Goal: Information Seeking & Learning: Learn about a topic

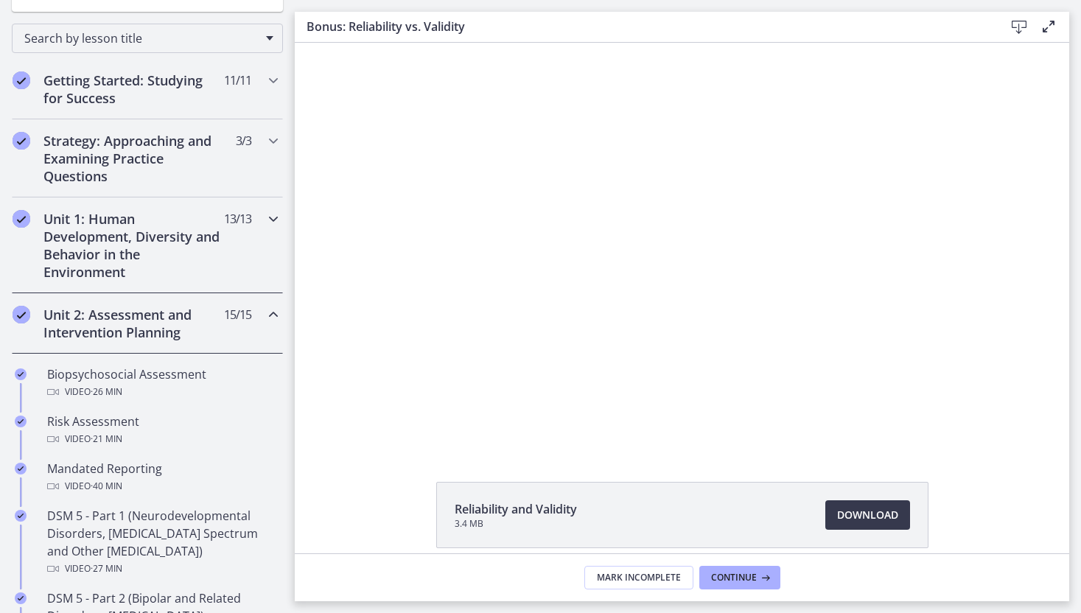
scroll to position [311, 0]
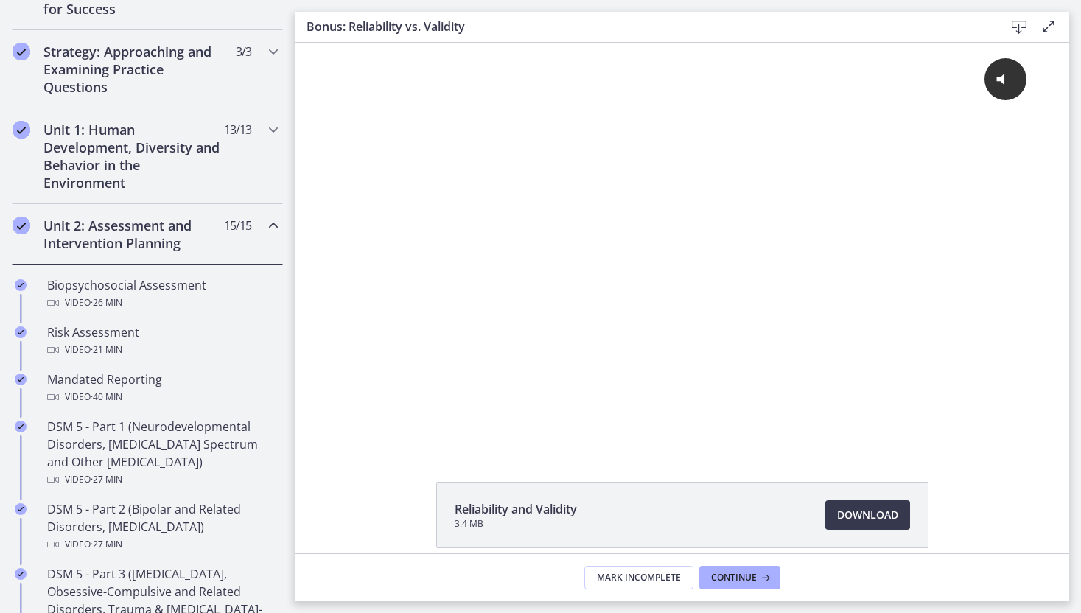
click at [117, 240] on h2 "Unit 2: Assessment and Intervention Planning" at bounding box center [133, 234] width 180 height 35
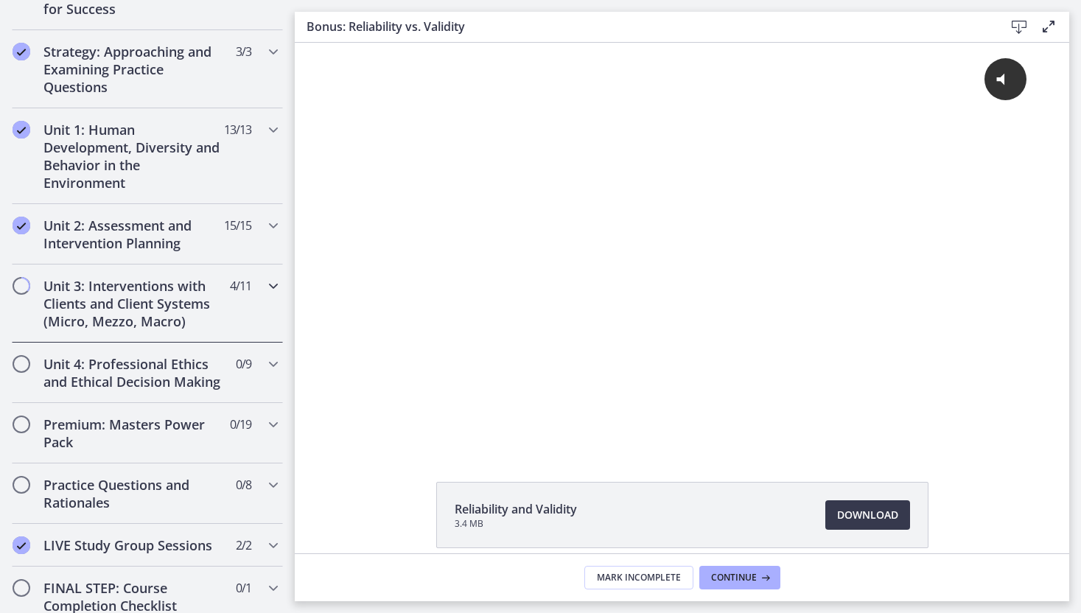
click at [119, 307] on h2 "Unit 3: Interventions with Clients and Client Systems (Micro, Mezzo, Macro)" at bounding box center [133, 303] width 180 height 53
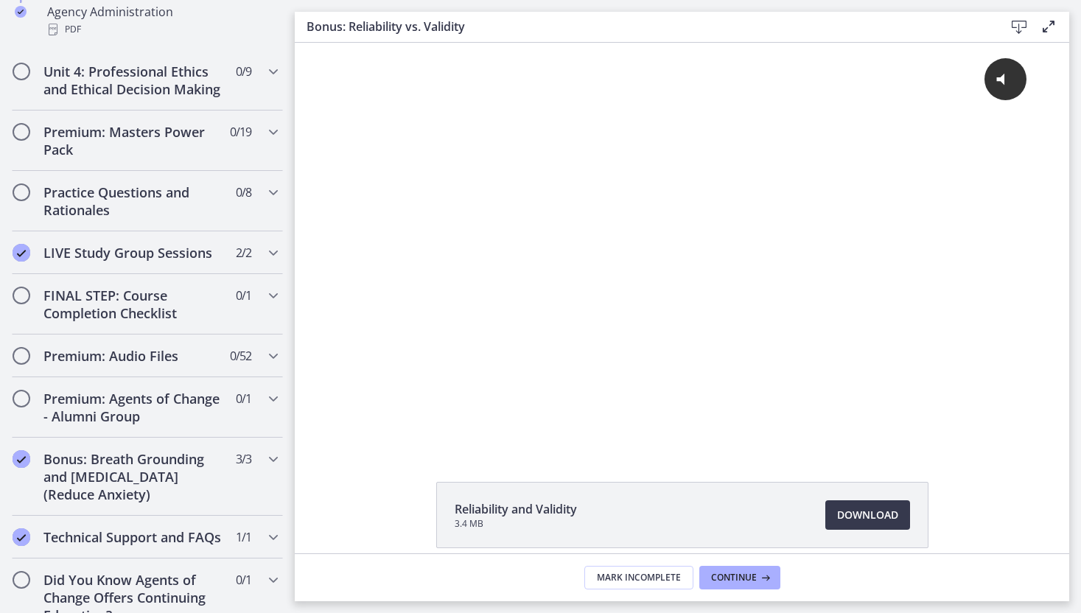
scroll to position [1192, 0]
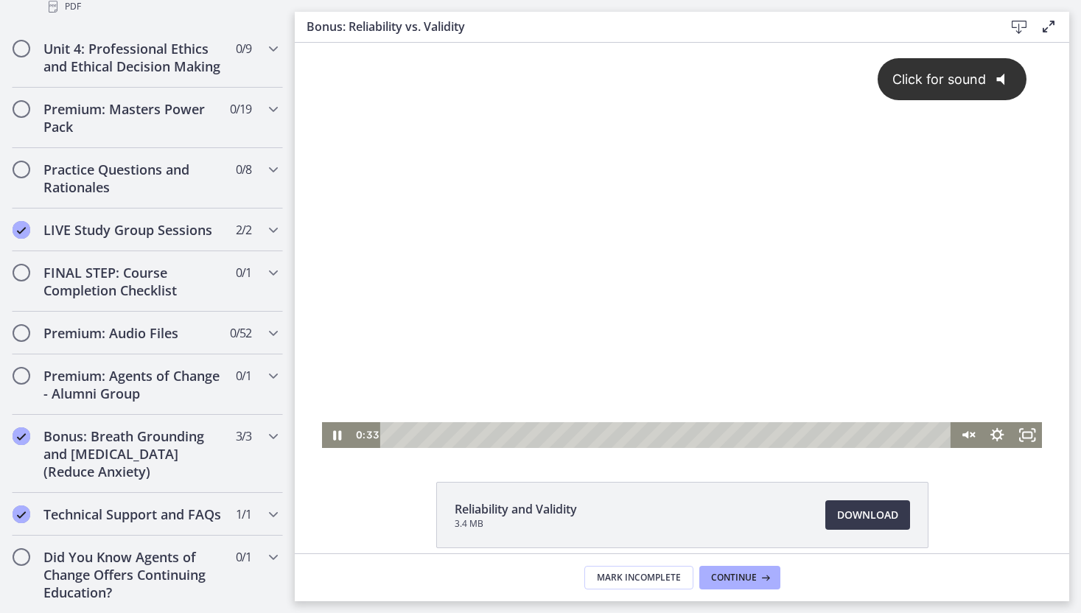
click at [420, 345] on div "Click for sound @keyframes VOLUME_SMALL_WAVE_FLASH { 0% { opacity: 0; } 33% { o…" at bounding box center [682, 232] width 720 height 379
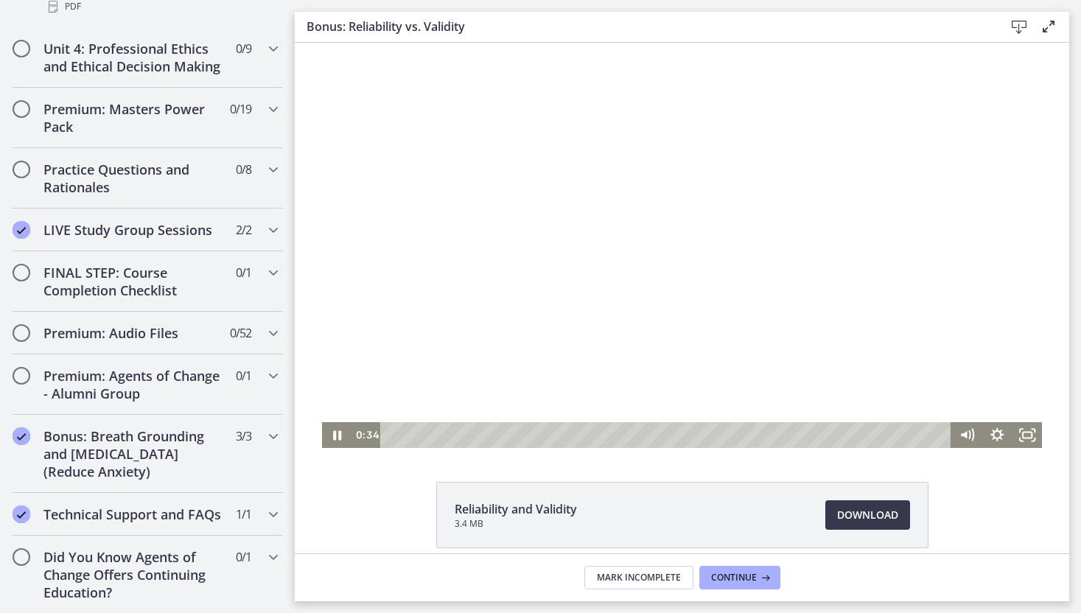
click at [488, 344] on div at bounding box center [682, 245] width 720 height 405
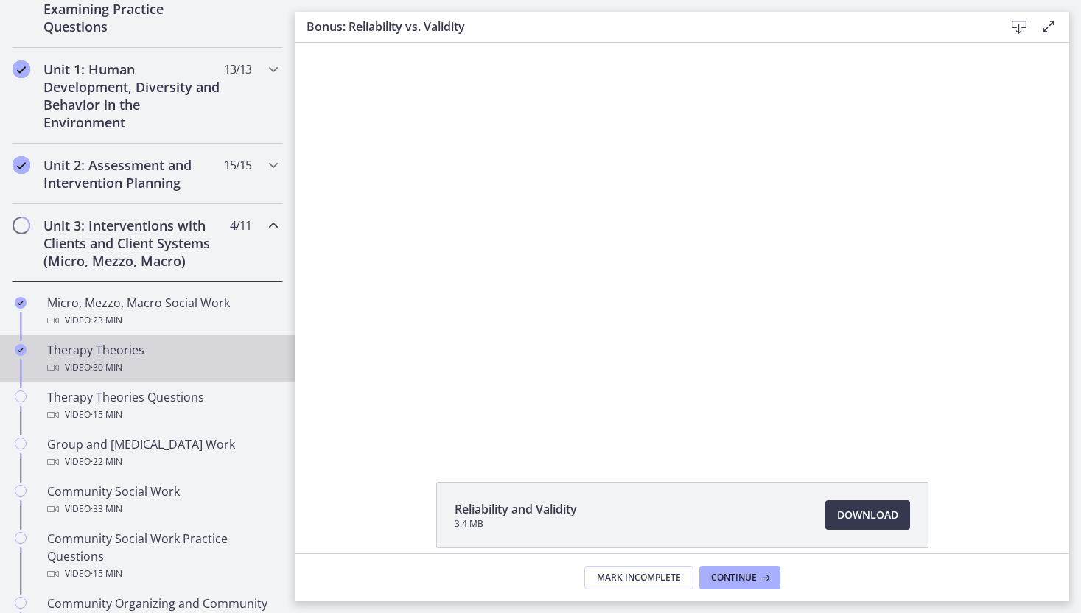
scroll to position [389, 0]
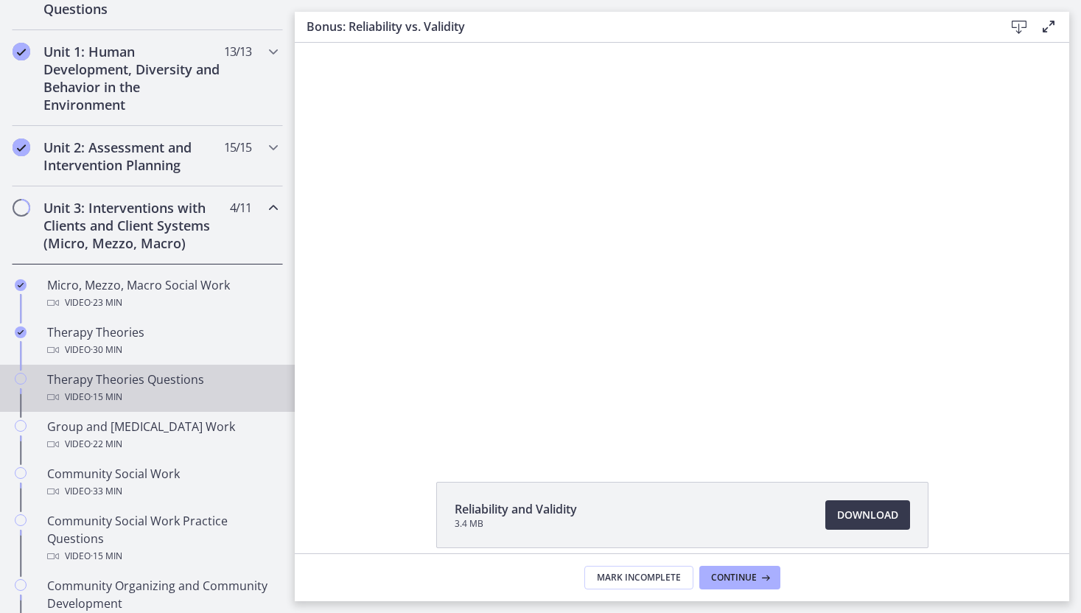
click at [191, 372] on div "Therapy Theories Questions Video · 15 min" at bounding box center [162, 388] width 230 height 35
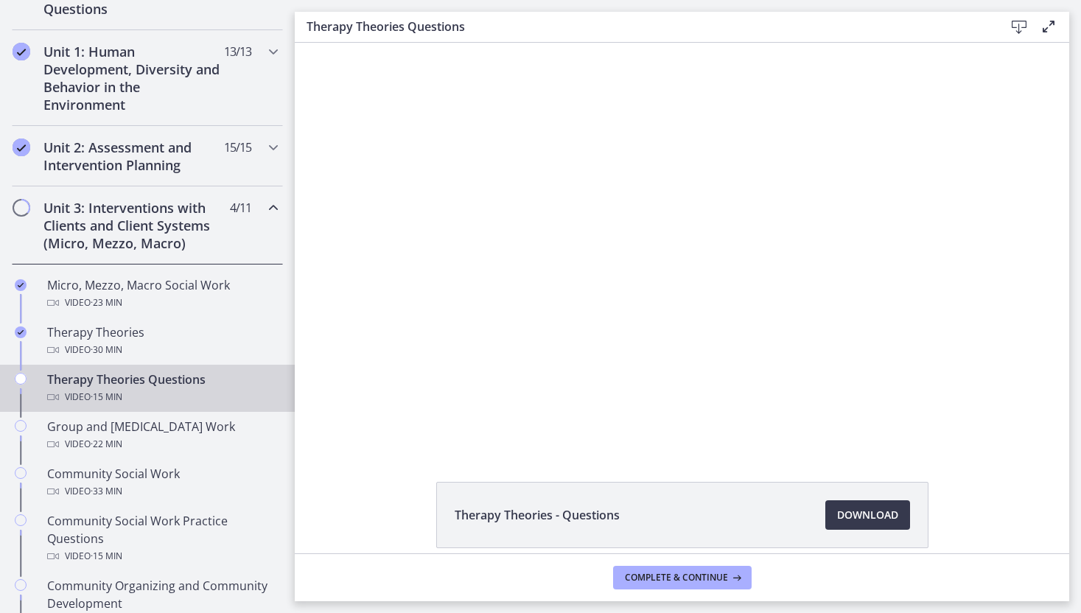
click at [473, 255] on div at bounding box center [682, 245] width 712 height 405
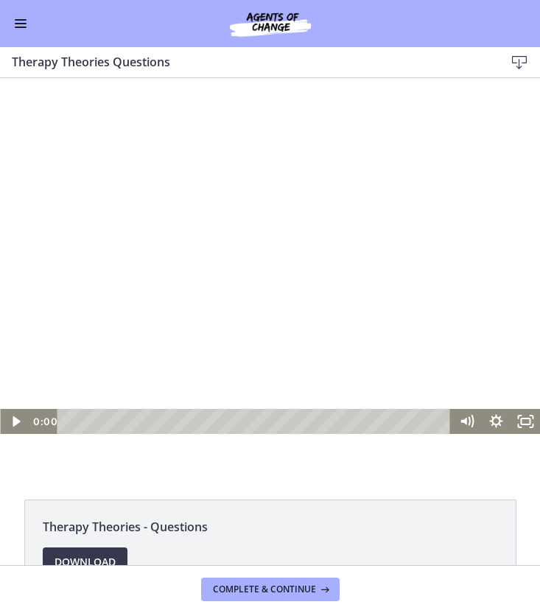
scroll to position [319, 0]
click at [261, 306] on div at bounding box center [270, 280] width 540 height 307
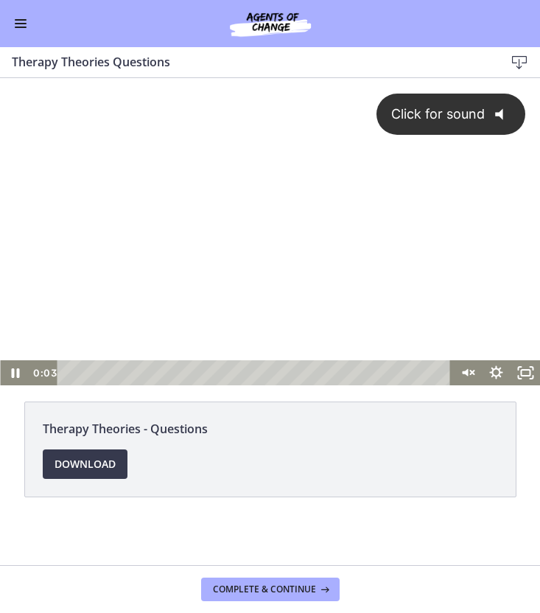
click at [215, 262] on div "Click for sound @keyframes VOLUME_SMALL_WAVE_FLASH { 0% { opacity: 0; } 33% { o…" at bounding box center [270, 219] width 540 height 282
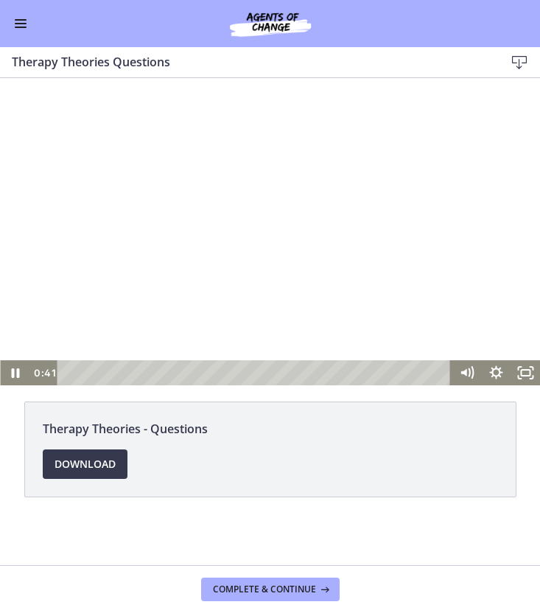
click at [375, 214] on div at bounding box center [270, 231] width 540 height 307
click at [326, 216] on div at bounding box center [270, 231] width 540 height 307
click at [210, 250] on div at bounding box center [270, 231] width 540 height 307
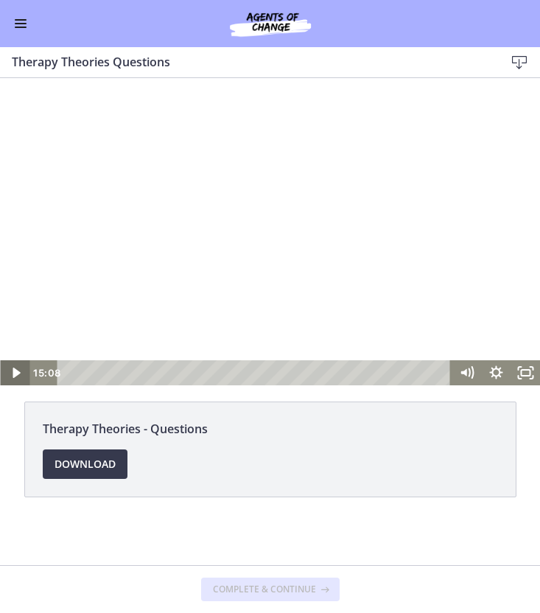
click at [14, 373] on icon "Play Video" at bounding box center [15, 373] width 7 height 10
click at [10, 374] on icon "Play Video" at bounding box center [15, 372] width 29 height 25
click at [189, 286] on div at bounding box center [270, 231] width 540 height 307
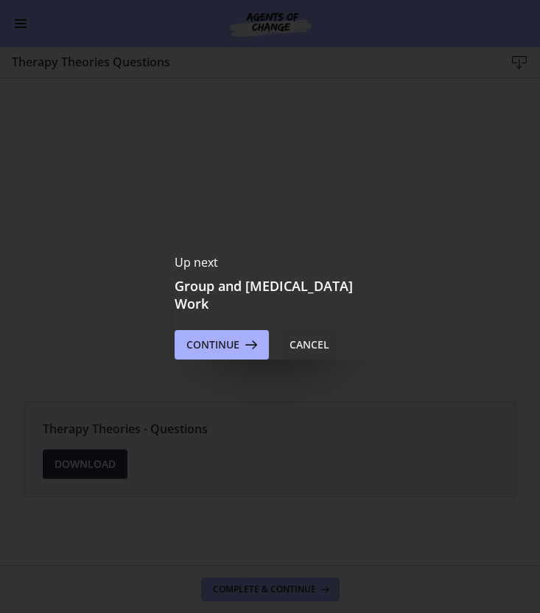
click at [320, 346] on div "Cancel" at bounding box center [310, 345] width 40 height 18
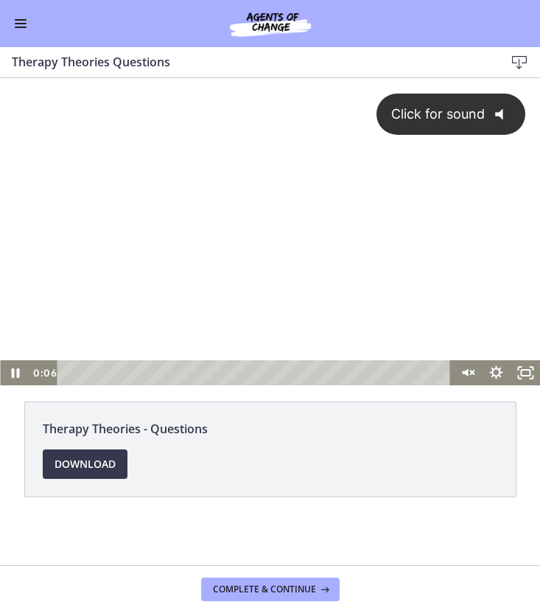
click at [231, 237] on div "Click for sound @keyframes VOLUME_SMALL_WAVE_FLASH { 0% { opacity: 0; } 33% { o…" at bounding box center [270, 219] width 540 height 282
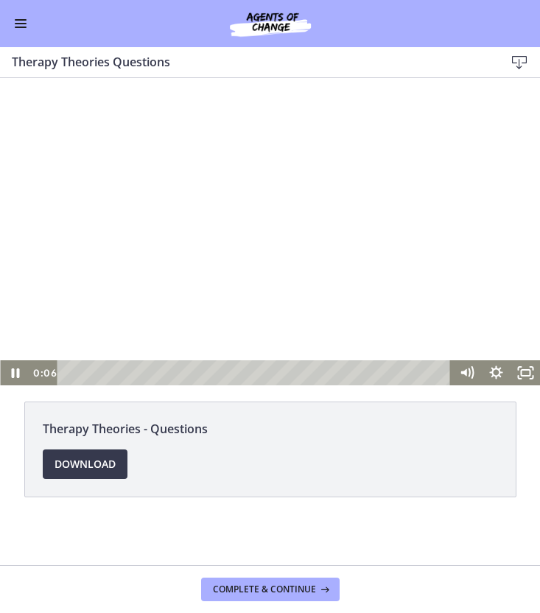
click at [231, 237] on div at bounding box center [270, 231] width 540 height 307
click at [104, 373] on div "Playbar" at bounding box center [257, 372] width 376 height 25
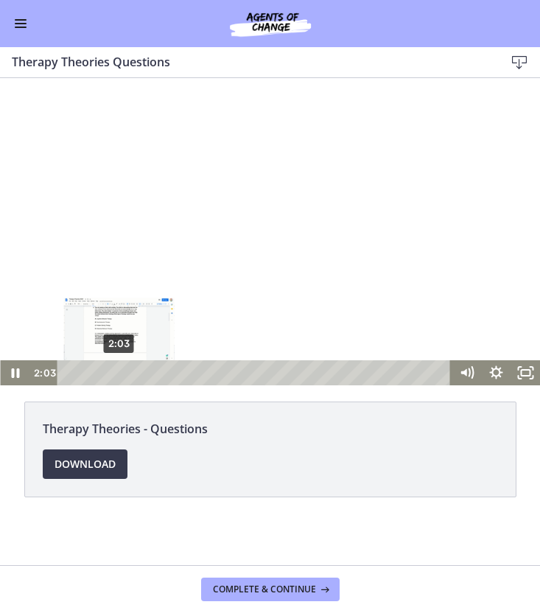
click at [119, 372] on div "2:03" at bounding box center [257, 372] width 376 height 25
click at [113, 373] on div "1:49" at bounding box center [257, 372] width 376 height 25
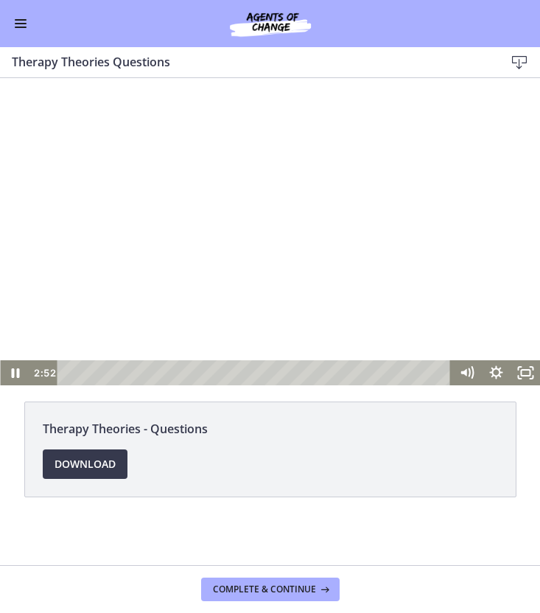
click at [249, 182] on div at bounding box center [270, 231] width 540 height 307
click at [389, 311] on div at bounding box center [270, 231] width 540 height 307
click at [348, 282] on div at bounding box center [270, 231] width 540 height 307
click at [38, 328] on div at bounding box center [270, 231] width 540 height 307
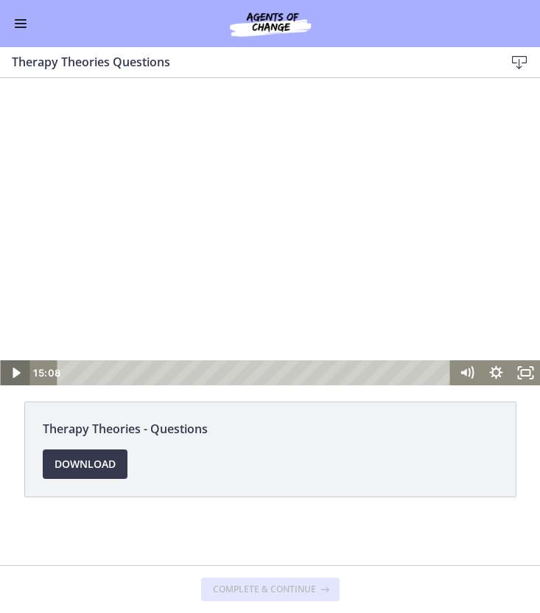
click at [21, 371] on icon "Play Video" at bounding box center [15, 372] width 29 height 25
click at [248, 325] on div at bounding box center [270, 231] width 540 height 307
click at [155, 214] on div at bounding box center [270, 231] width 540 height 307
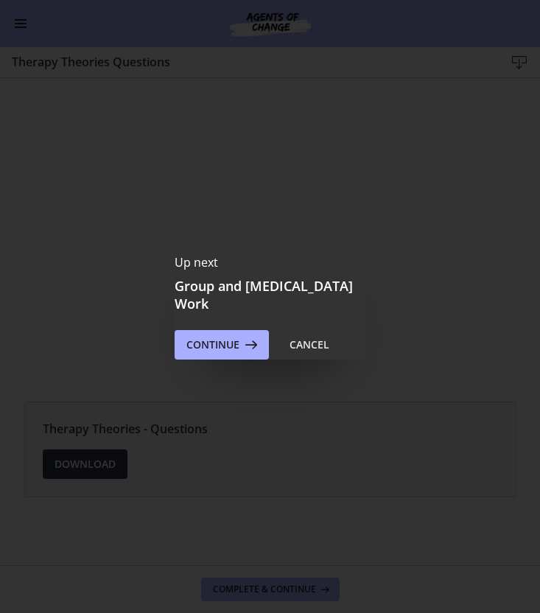
click at [345, 338] on div "Continue Cancel" at bounding box center [271, 344] width 192 height 29
click at [330, 343] on button "Cancel" at bounding box center [309, 344] width 63 height 29
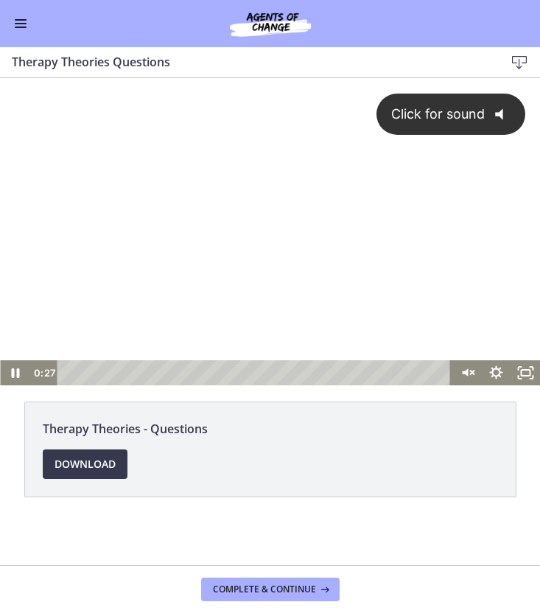
click at [362, 180] on div "Click for sound @keyframes VOLUME_SMALL_WAVE_FLASH { 0% { opacity: 0; } 33% { o…" at bounding box center [270, 219] width 540 height 282
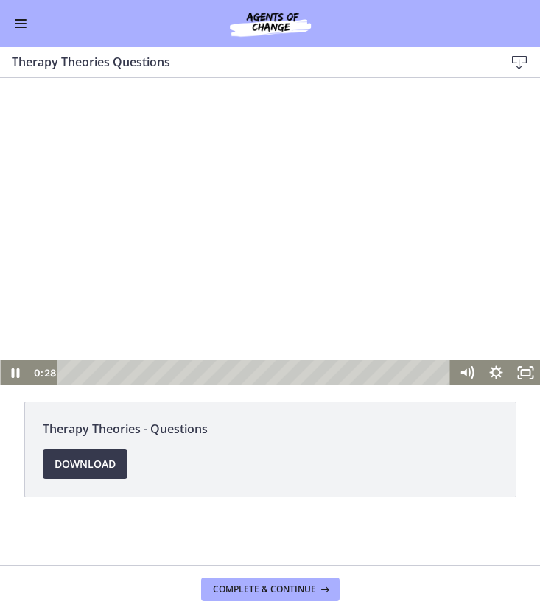
click at [195, 373] on div "Playbar" at bounding box center [257, 372] width 376 height 25
click at [283, 307] on div at bounding box center [270, 231] width 540 height 307
click at [334, 290] on div at bounding box center [270, 231] width 540 height 307
click at [245, 256] on div at bounding box center [270, 231] width 540 height 307
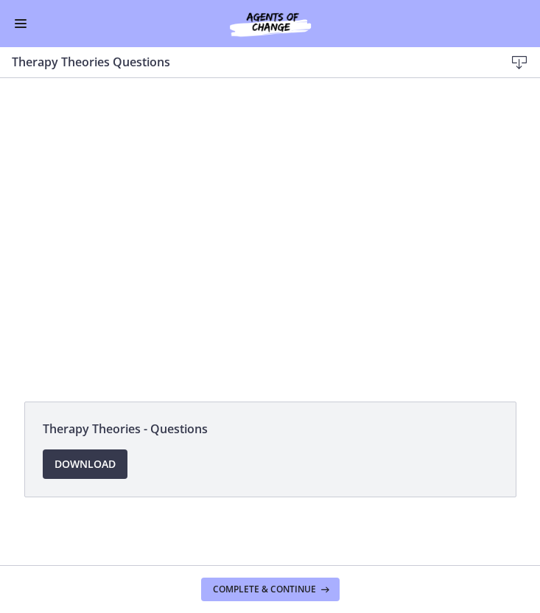
click at [245, 256] on div at bounding box center [270, 231] width 540 height 307
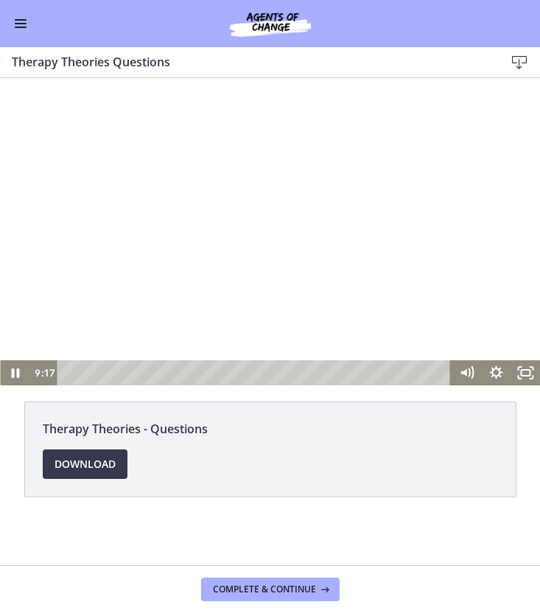
click at [290, 219] on div at bounding box center [270, 231] width 540 height 307
click at [281, 244] on div at bounding box center [270, 231] width 540 height 307
click at [503, 245] on div at bounding box center [270, 231] width 540 height 307
click at [419, 202] on div at bounding box center [270, 231] width 540 height 307
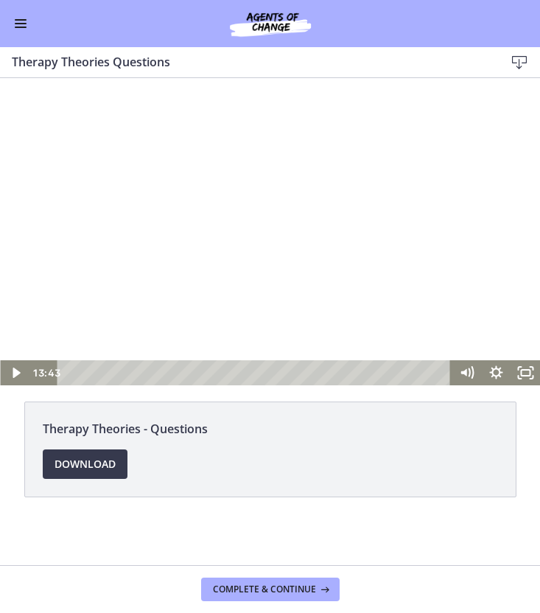
click at [343, 216] on div at bounding box center [270, 231] width 540 height 307
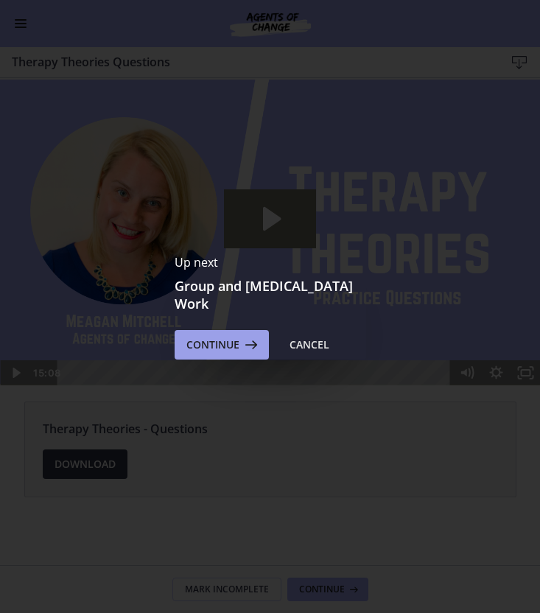
click at [227, 348] on span "Continue" at bounding box center [212, 345] width 53 height 18
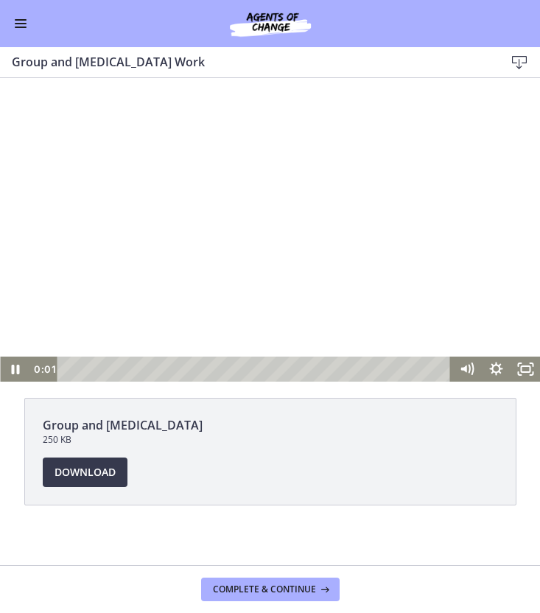
click at [92, 251] on div at bounding box center [270, 230] width 540 height 304
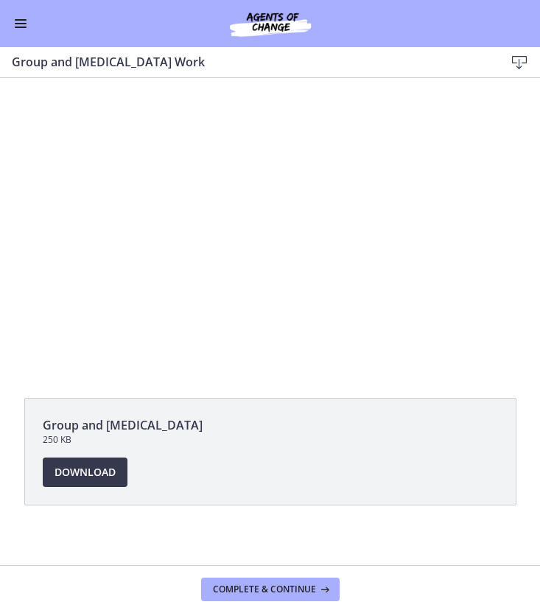
click at [15, 29] on button "Enable menu" at bounding box center [21, 24] width 18 height 18
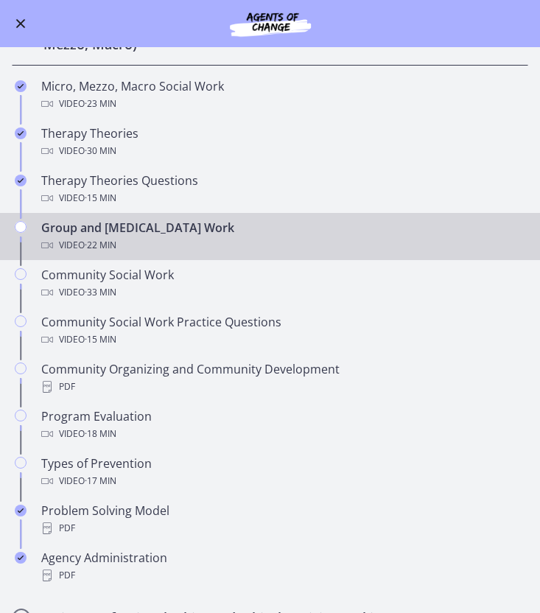
scroll to position [391, 0]
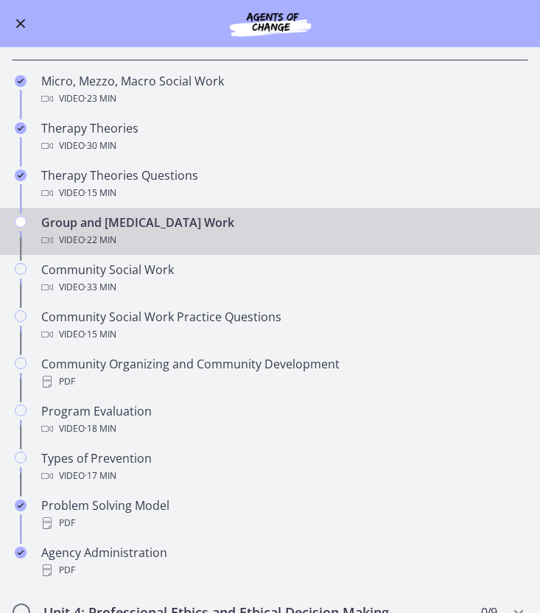
click at [13, 21] on button "Enable menu" at bounding box center [21, 24] width 18 height 18
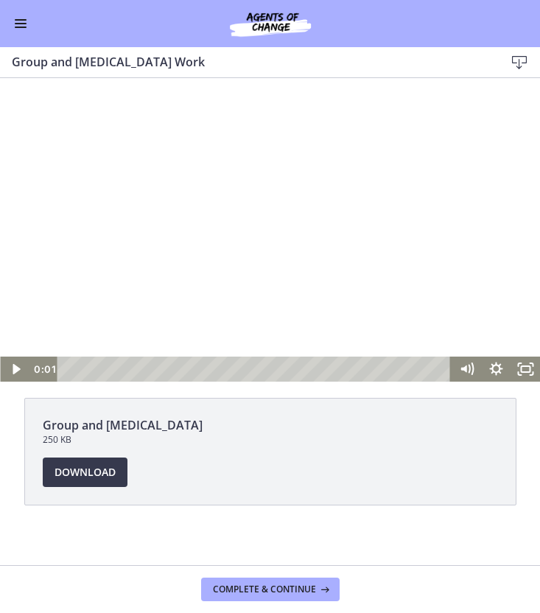
click at [264, 198] on div at bounding box center [270, 230] width 540 height 304
click at [521, 145] on div at bounding box center [270, 230] width 540 height 304
click at [281, 253] on div at bounding box center [270, 230] width 540 height 304
click at [23, 23] on span "Enable menu" at bounding box center [21, 23] width 12 height 1
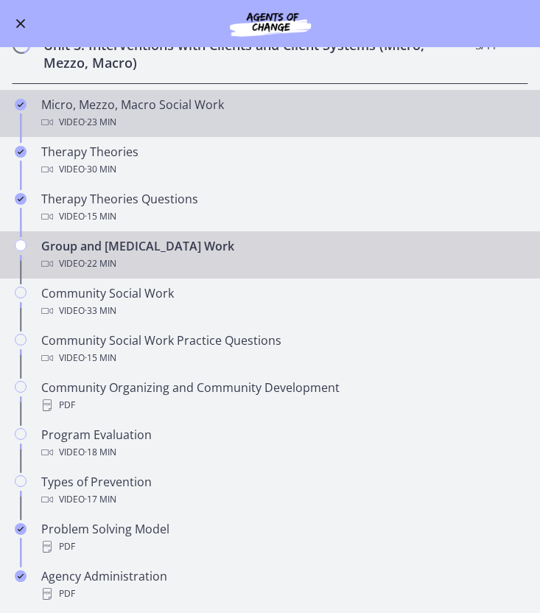
scroll to position [415, 0]
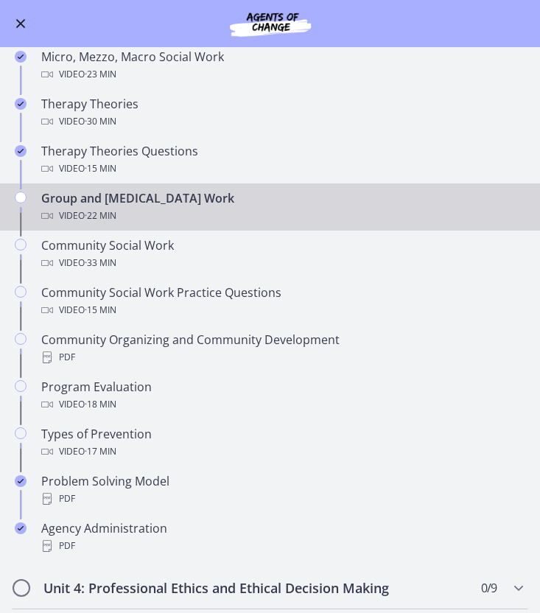
click at [19, 22] on span "Enable menu" at bounding box center [21, 24] width 10 height 10
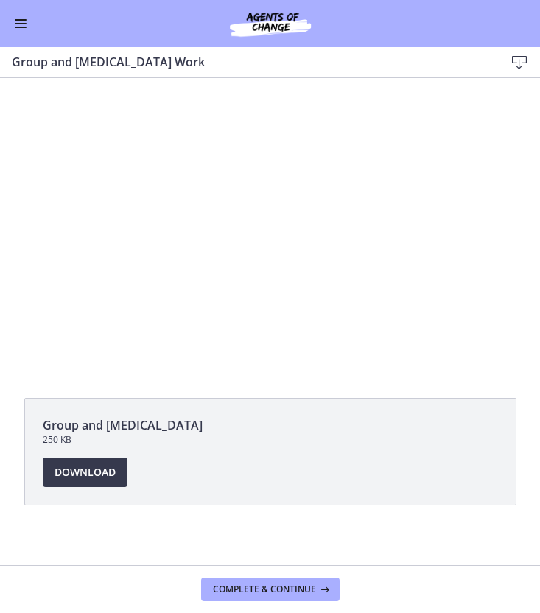
click at [19, 25] on button "Enable menu" at bounding box center [21, 24] width 18 height 18
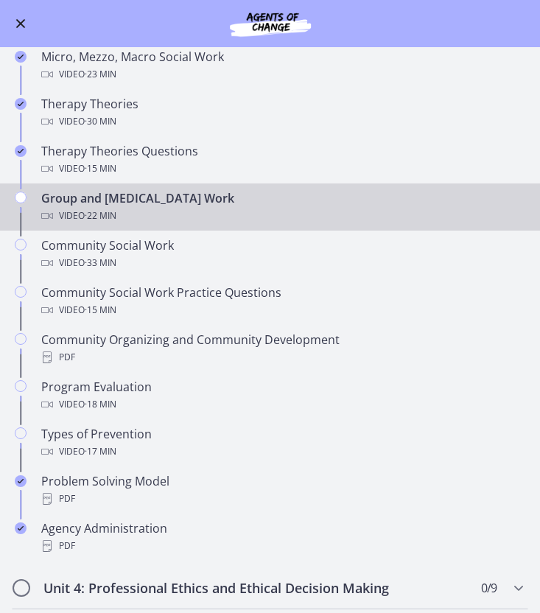
click at [19, 26] on button "Enable menu" at bounding box center [21, 24] width 18 height 18
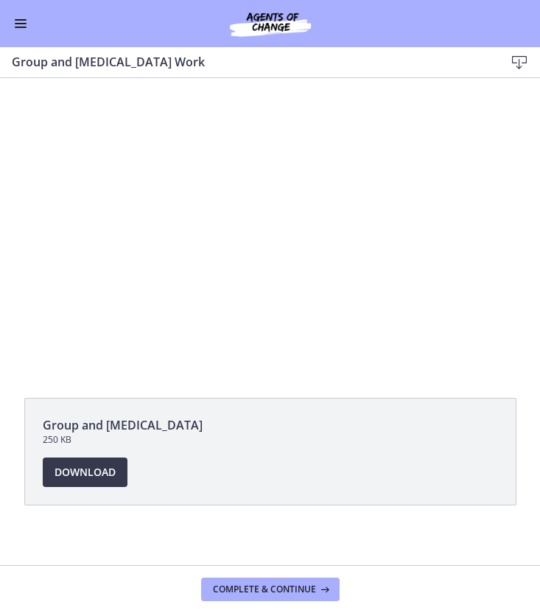
click at [19, 26] on button "Enable menu" at bounding box center [21, 24] width 18 height 18
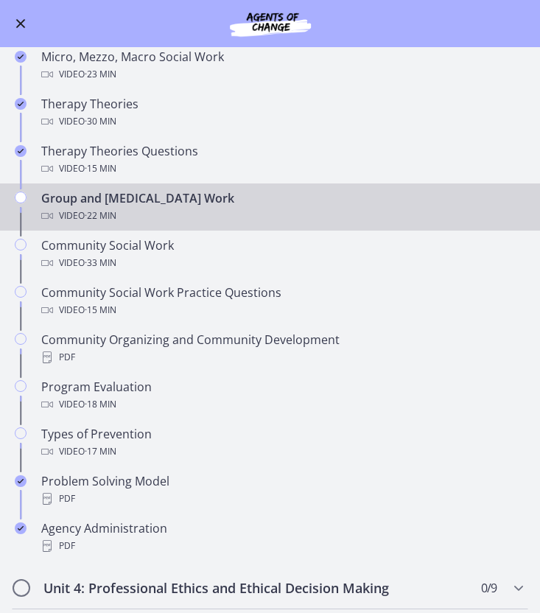
click at [19, 26] on button "Enable menu" at bounding box center [21, 24] width 18 height 18
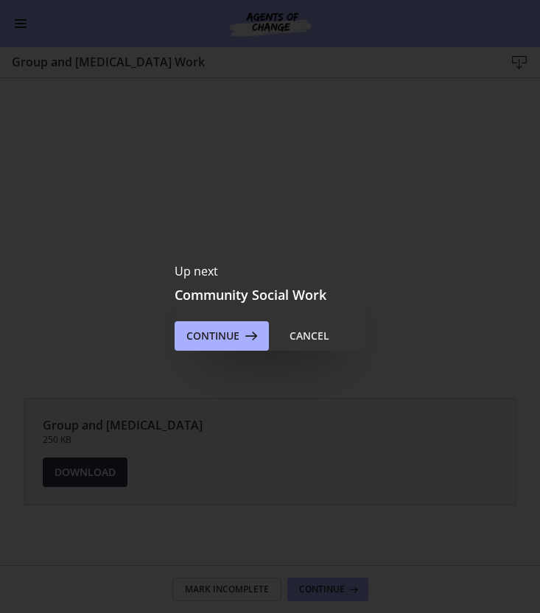
scroll to position [0, 0]
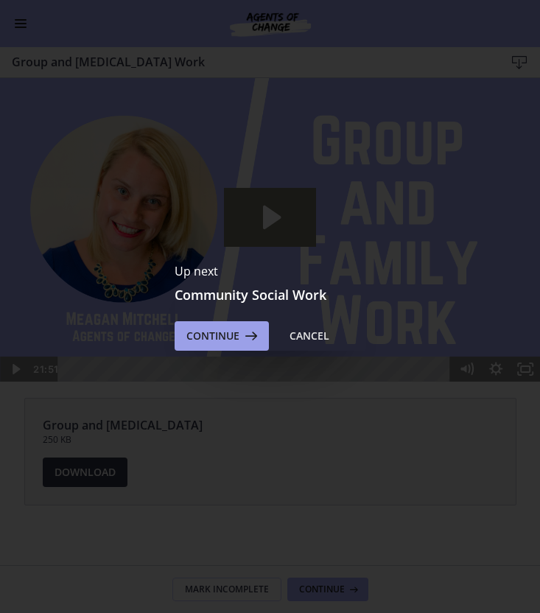
click at [221, 340] on span "Continue" at bounding box center [212, 336] width 53 height 18
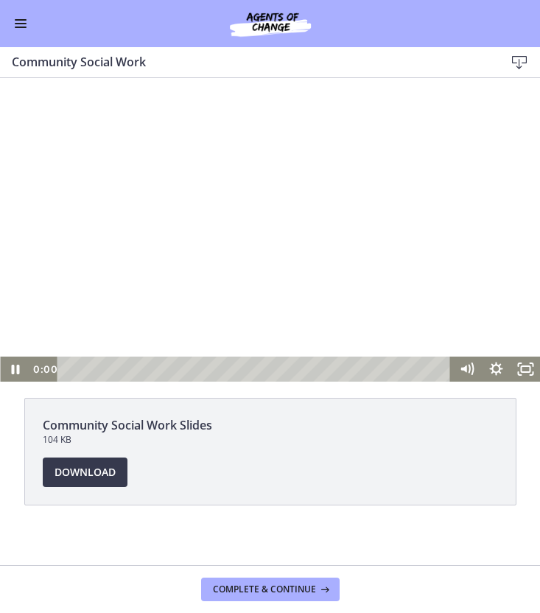
click at [288, 233] on div at bounding box center [270, 230] width 540 height 304
click at [305, 339] on div at bounding box center [270, 230] width 540 height 304
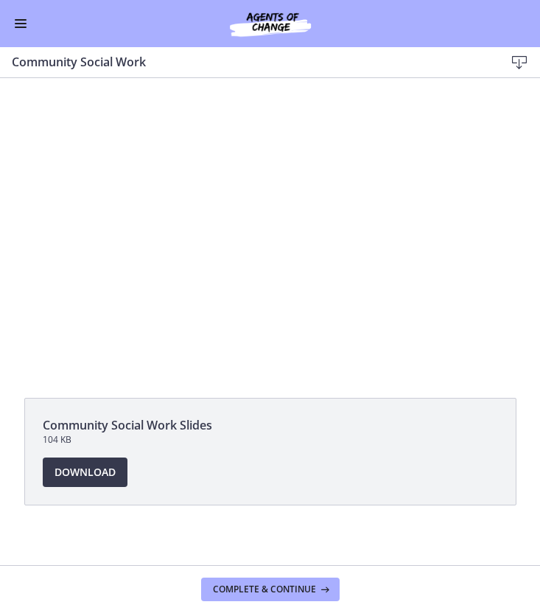
click at [14, 18] on button "Enable menu" at bounding box center [21, 24] width 18 height 18
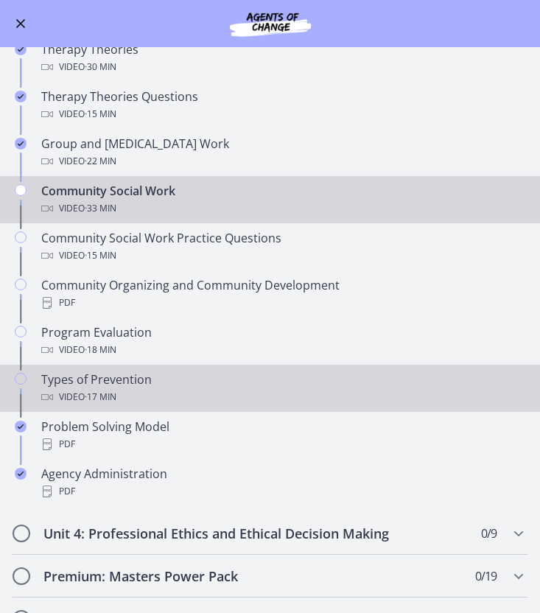
scroll to position [495, 0]
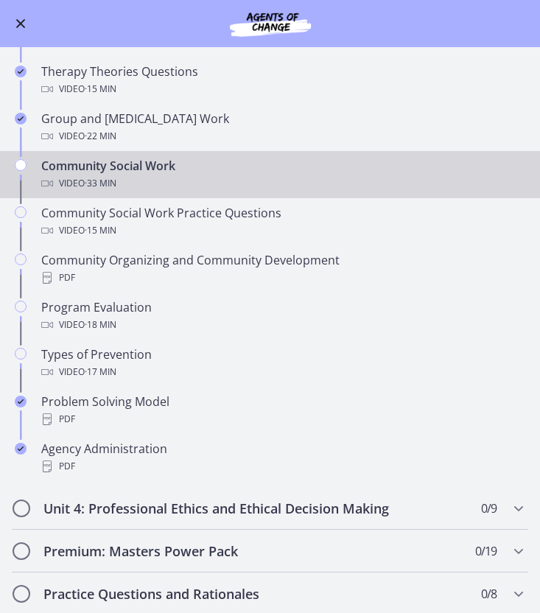
click at [16, 24] on span "Enable menu" at bounding box center [21, 23] width 12 height 1
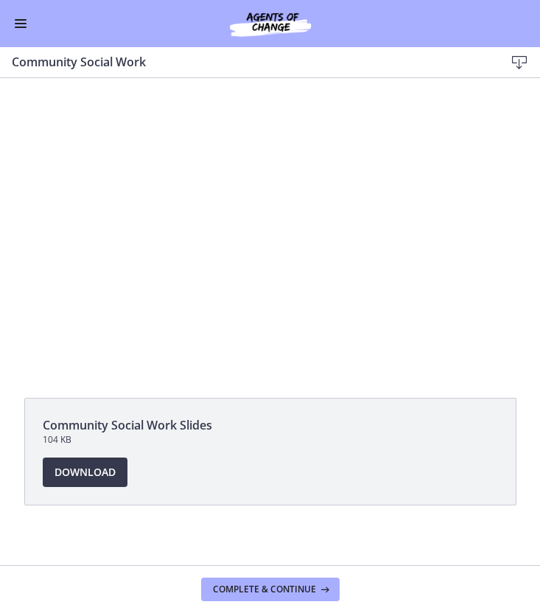
scroll to position [495, 0]
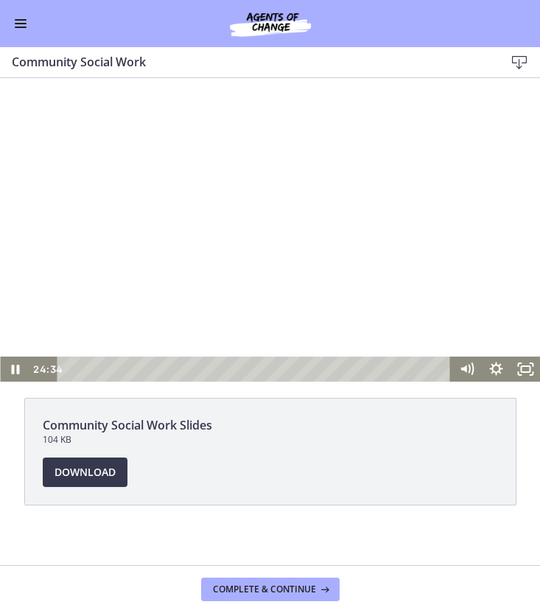
click at [22, 23] on span "Enable menu" at bounding box center [21, 23] width 12 height 1
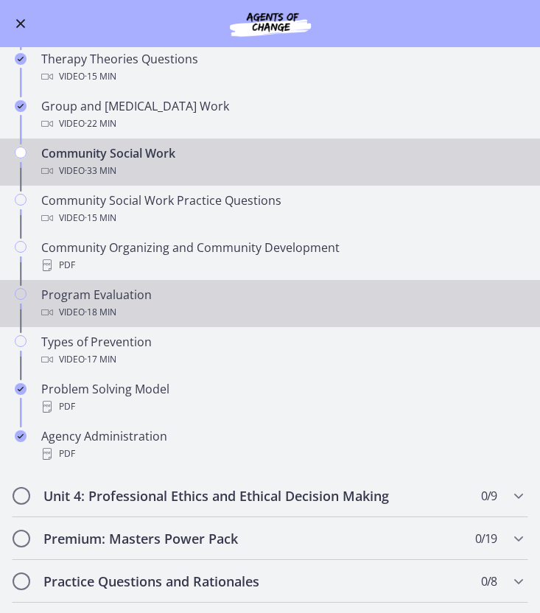
scroll to position [511, 0]
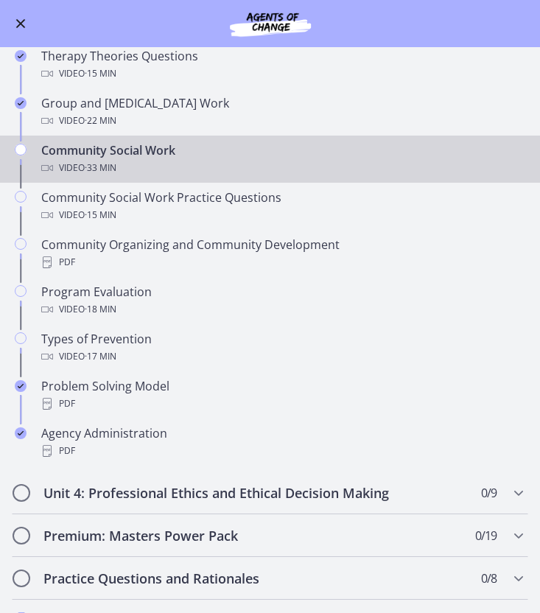
click at [24, 22] on button "Enable menu" at bounding box center [21, 24] width 18 height 18
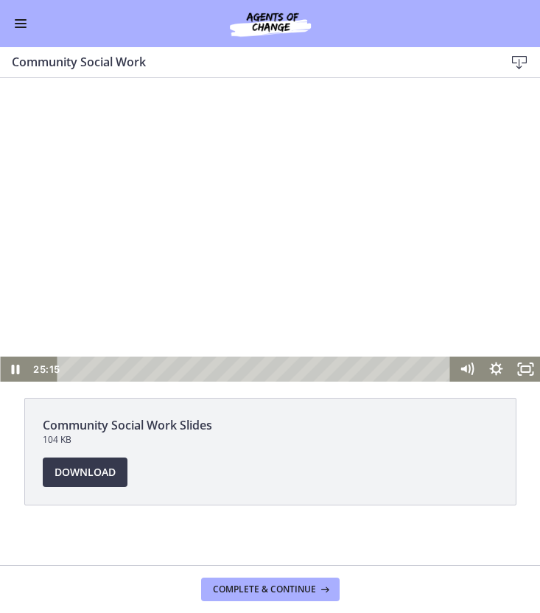
click at [420, 201] on div at bounding box center [270, 230] width 540 height 304
click at [438, 304] on div at bounding box center [270, 230] width 540 height 304
click at [466, 305] on div at bounding box center [270, 230] width 540 height 304
click at [301, 217] on div at bounding box center [270, 230] width 540 height 304
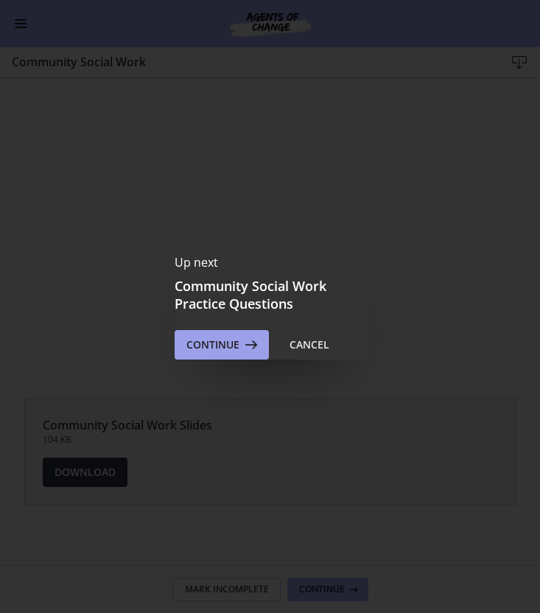
click at [251, 343] on icon at bounding box center [249, 345] width 21 height 18
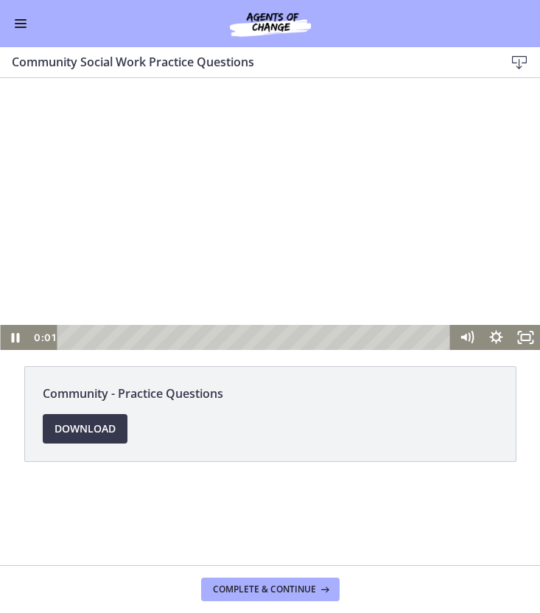
click at [306, 220] on div at bounding box center [270, 214] width 540 height 272
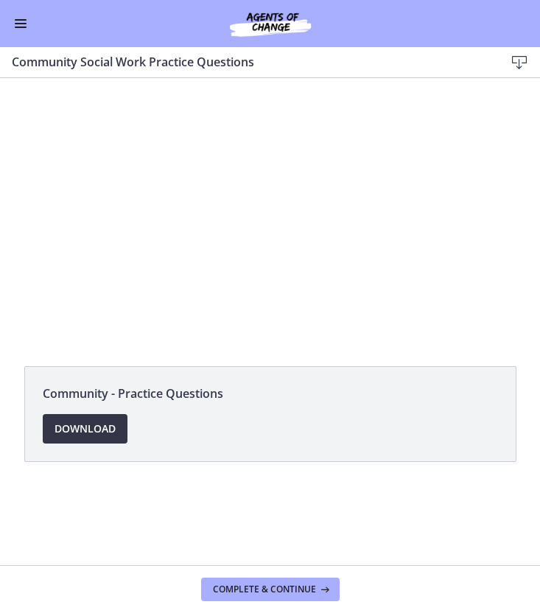
click at [94, 432] on span "Download Opens in a new window" at bounding box center [85, 429] width 61 height 18
click at [109, 421] on span "Download Opens in a new window" at bounding box center [85, 429] width 61 height 18
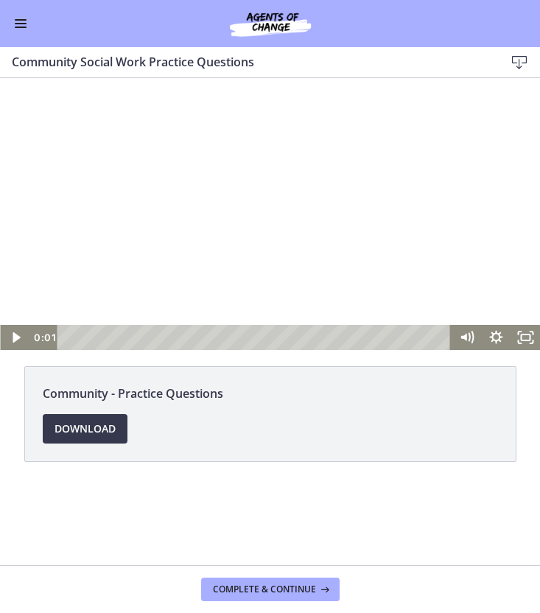
click at [340, 193] on div at bounding box center [270, 214] width 540 height 272
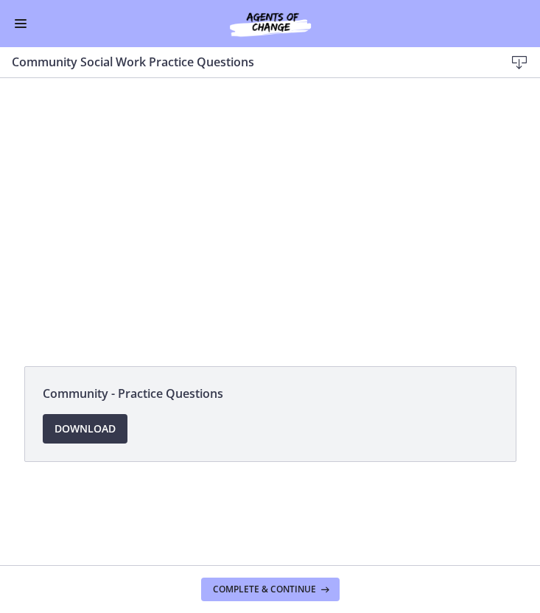
click at [21, 27] on span "Enable menu" at bounding box center [21, 27] width 12 height 1
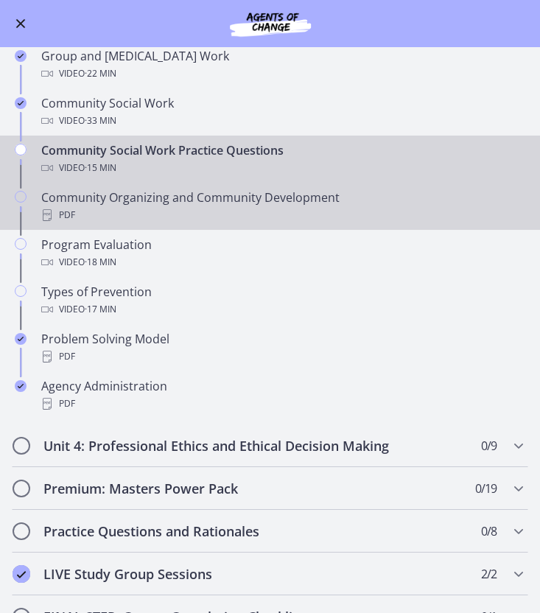
scroll to position [557, 0]
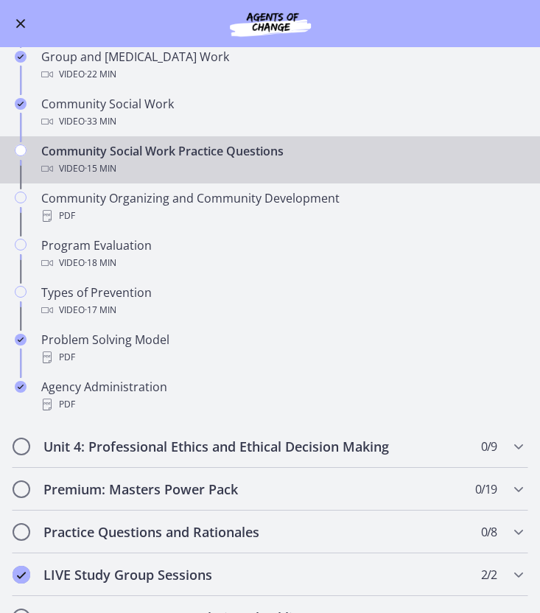
click at [26, 24] on button "Enable menu" at bounding box center [21, 24] width 18 height 18
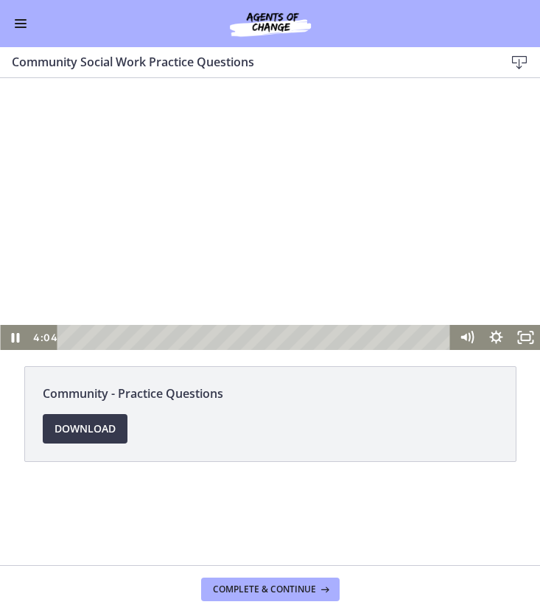
click at [457, 287] on div at bounding box center [270, 214] width 540 height 272
click at [524, 505] on div "Community - Practice Questions Download Opens in a new window" at bounding box center [270, 321] width 540 height 487
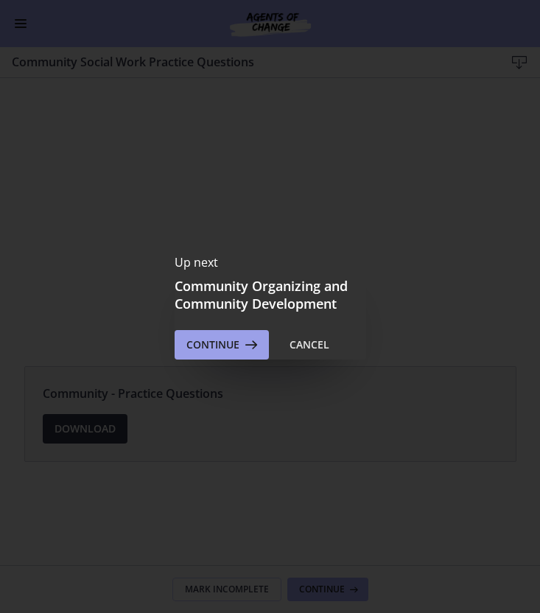
scroll to position [0, 0]
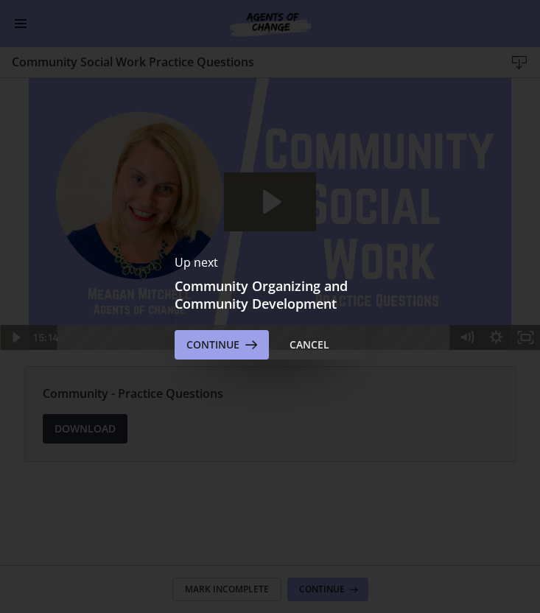
click at [219, 352] on span "Continue" at bounding box center [212, 345] width 53 height 18
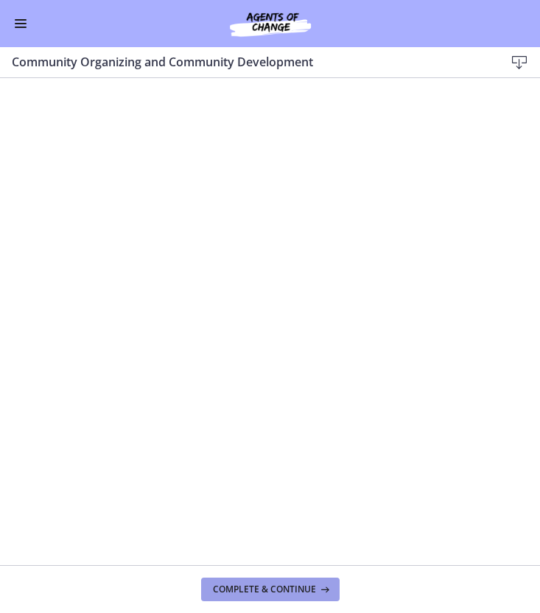
click at [297, 587] on span "Complete & continue" at bounding box center [264, 589] width 103 height 12
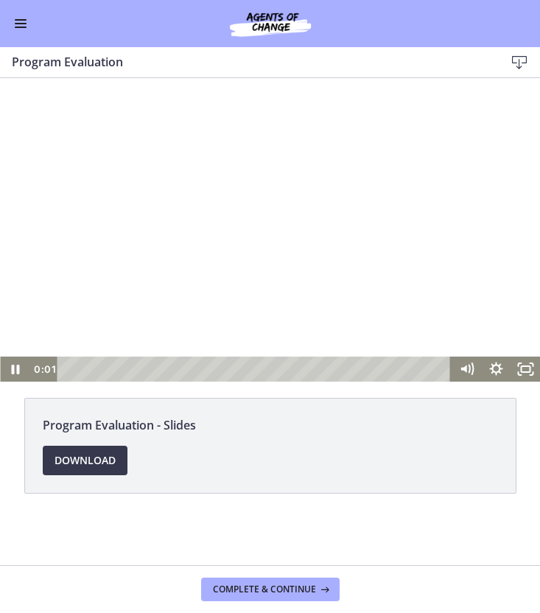
click at [284, 232] on div at bounding box center [270, 230] width 540 height 304
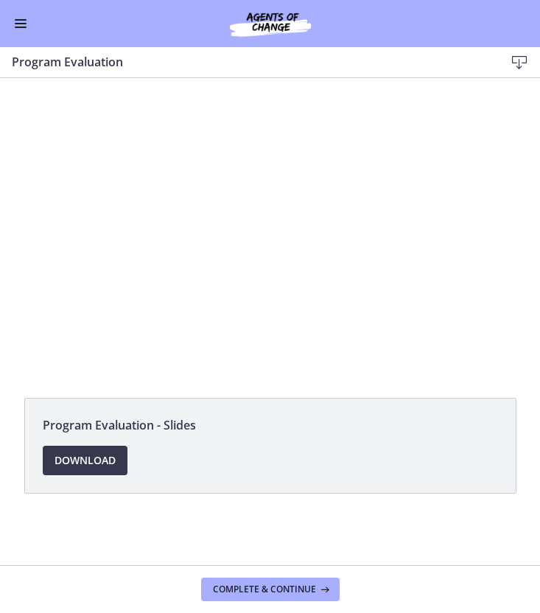
click at [15, 25] on button "Enable menu" at bounding box center [21, 24] width 18 height 18
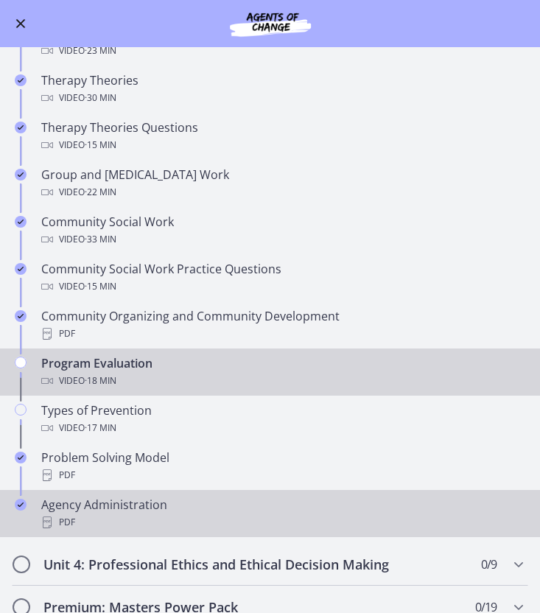
scroll to position [443, 0]
